Goal: Transaction & Acquisition: Subscribe to service/newsletter

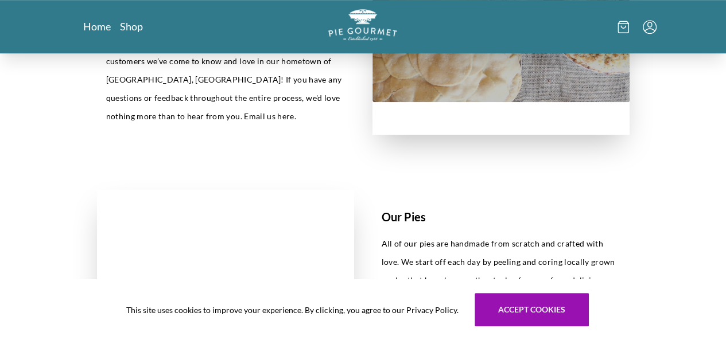
scroll to position [478, 0]
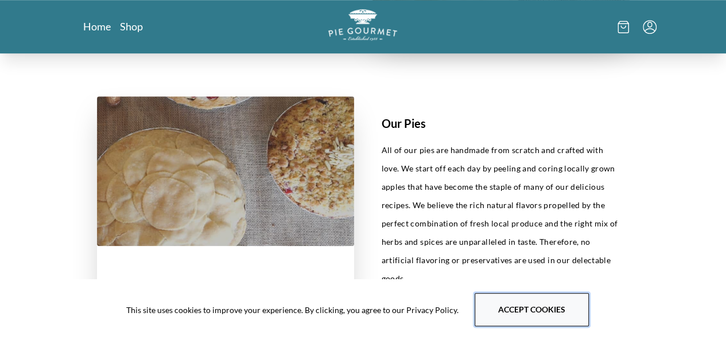
click at [516, 316] on button "Accept cookies" at bounding box center [532, 309] width 114 height 33
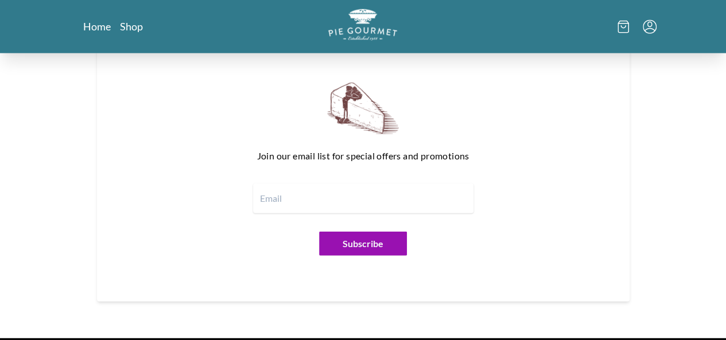
scroll to position [1450, 0]
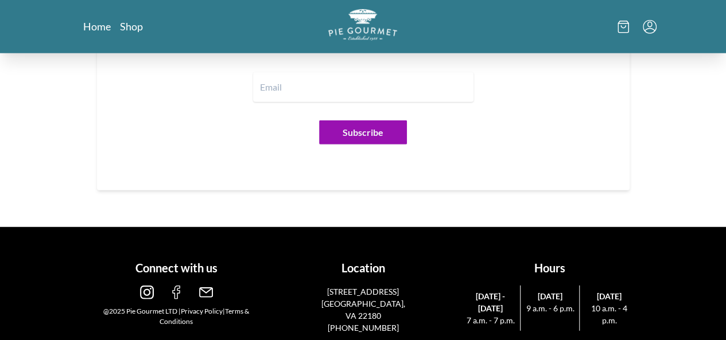
click at [421, 84] on input "email" at bounding box center [363, 87] width 220 height 30
paste input "[EMAIL_ADDRESS][DOMAIN_NAME]"
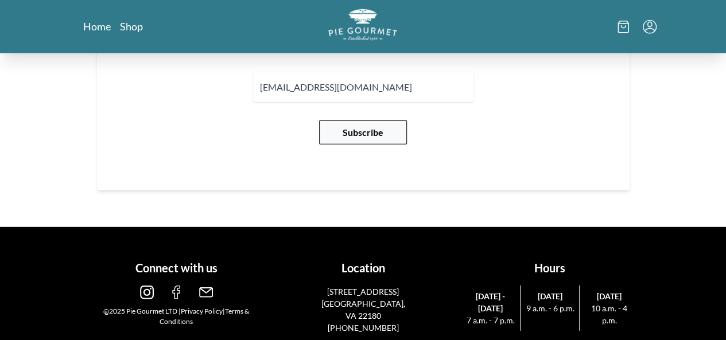
type input "[EMAIL_ADDRESS][DOMAIN_NAME]"
click at [401, 127] on button "Subscribe" at bounding box center [363, 133] width 88 height 24
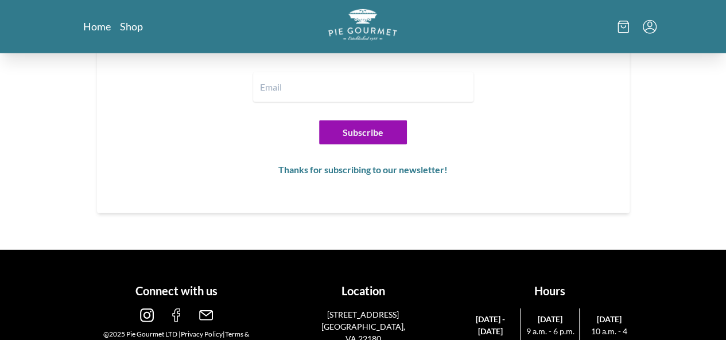
click at [317, 87] on input "email" at bounding box center [363, 87] width 220 height 30
paste input "[EMAIL_ADDRESS][DOMAIN_NAME]"
click at [290, 85] on input "[EMAIL_ADDRESS][DOMAIN_NAME]" at bounding box center [363, 87] width 220 height 30
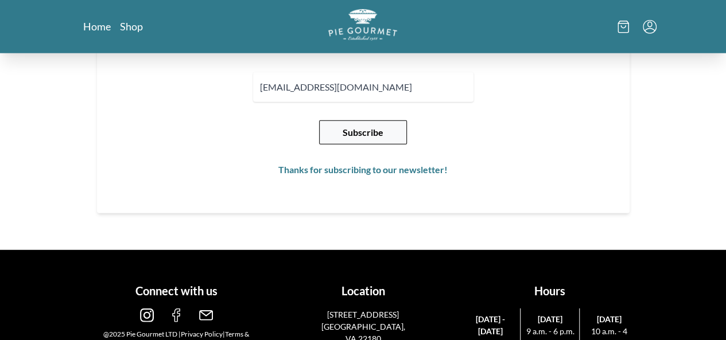
type input "[EMAIL_ADDRESS][DOMAIN_NAME]"
click at [401, 129] on button "Subscribe" at bounding box center [363, 133] width 88 height 24
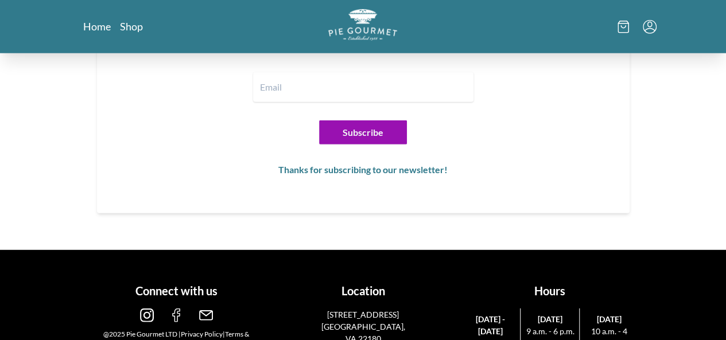
click at [389, 92] on input "email" at bounding box center [363, 87] width 220 height 30
paste input "[EMAIL_ADDRESS][DOMAIN_NAME]"
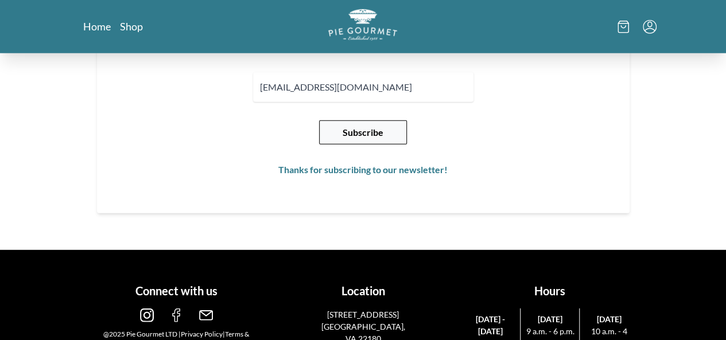
type input "[EMAIL_ADDRESS][DOMAIN_NAME]"
click at [399, 125] on button "Subscribe" at bounding box center [363, 133] width 88 height 24
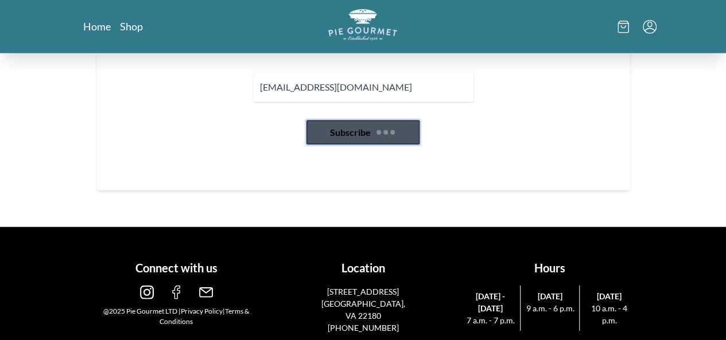
click at [399, 125] on button "Subscribe" at bounding box center [362, 133] width 113 height 24
